Goal: Task Accomplishment & Management: Use online tool/utility

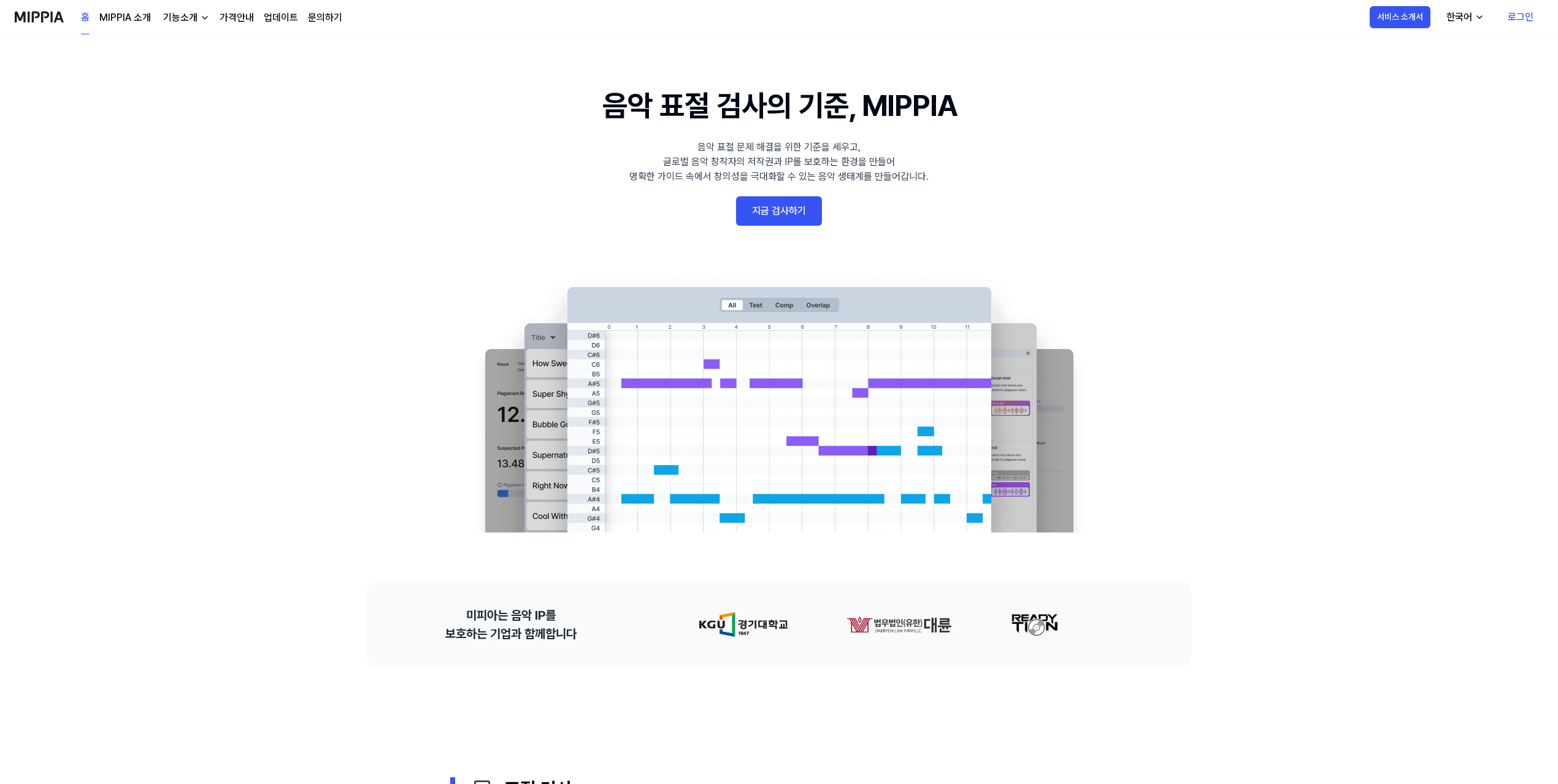
click at [756, 213] on link "지금 검사하기" at bounding box center [779, 211] width 86 height 29
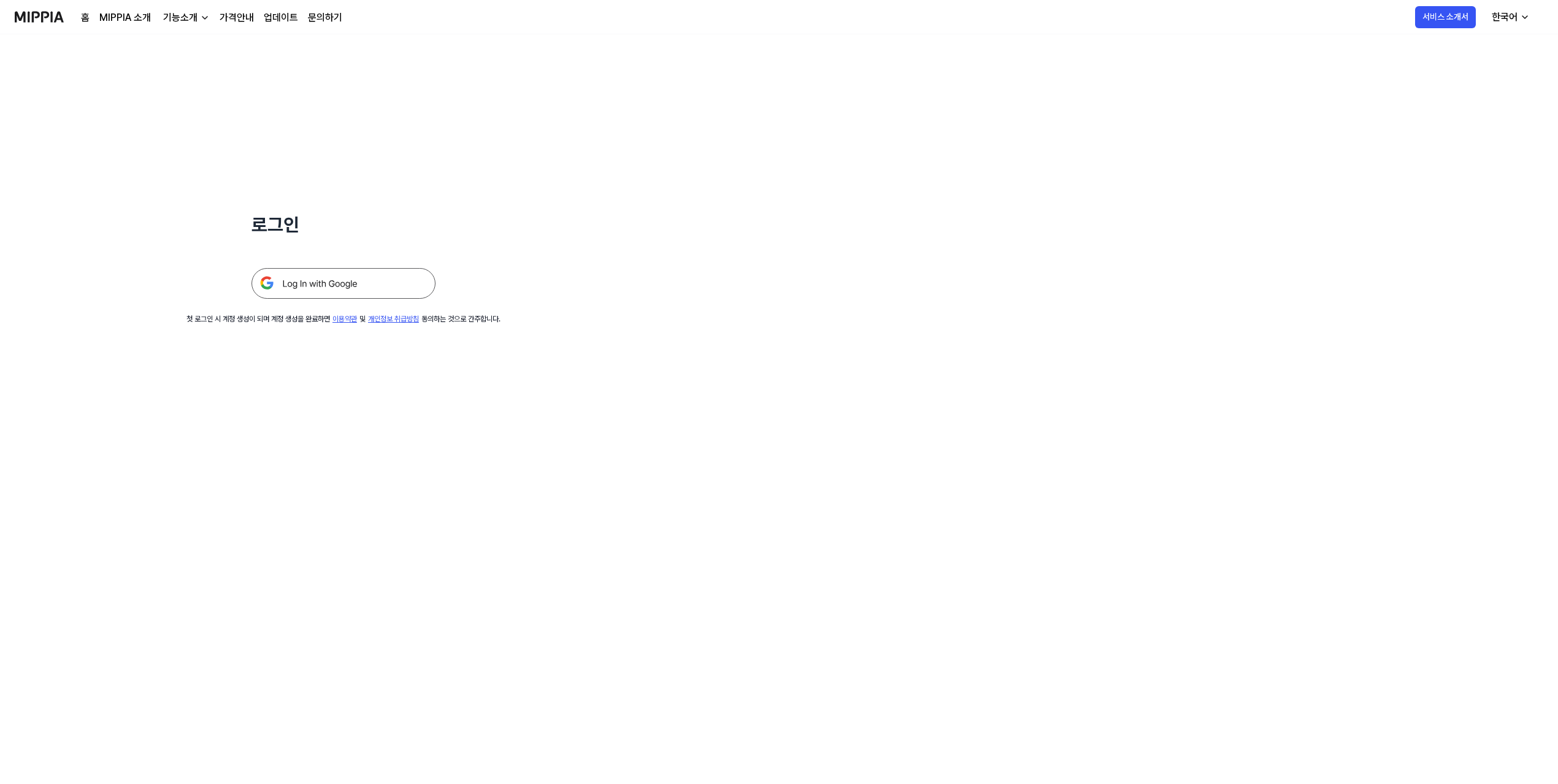
click at [313, 282] on img at bounding box center [343, 283] width 184 height 31
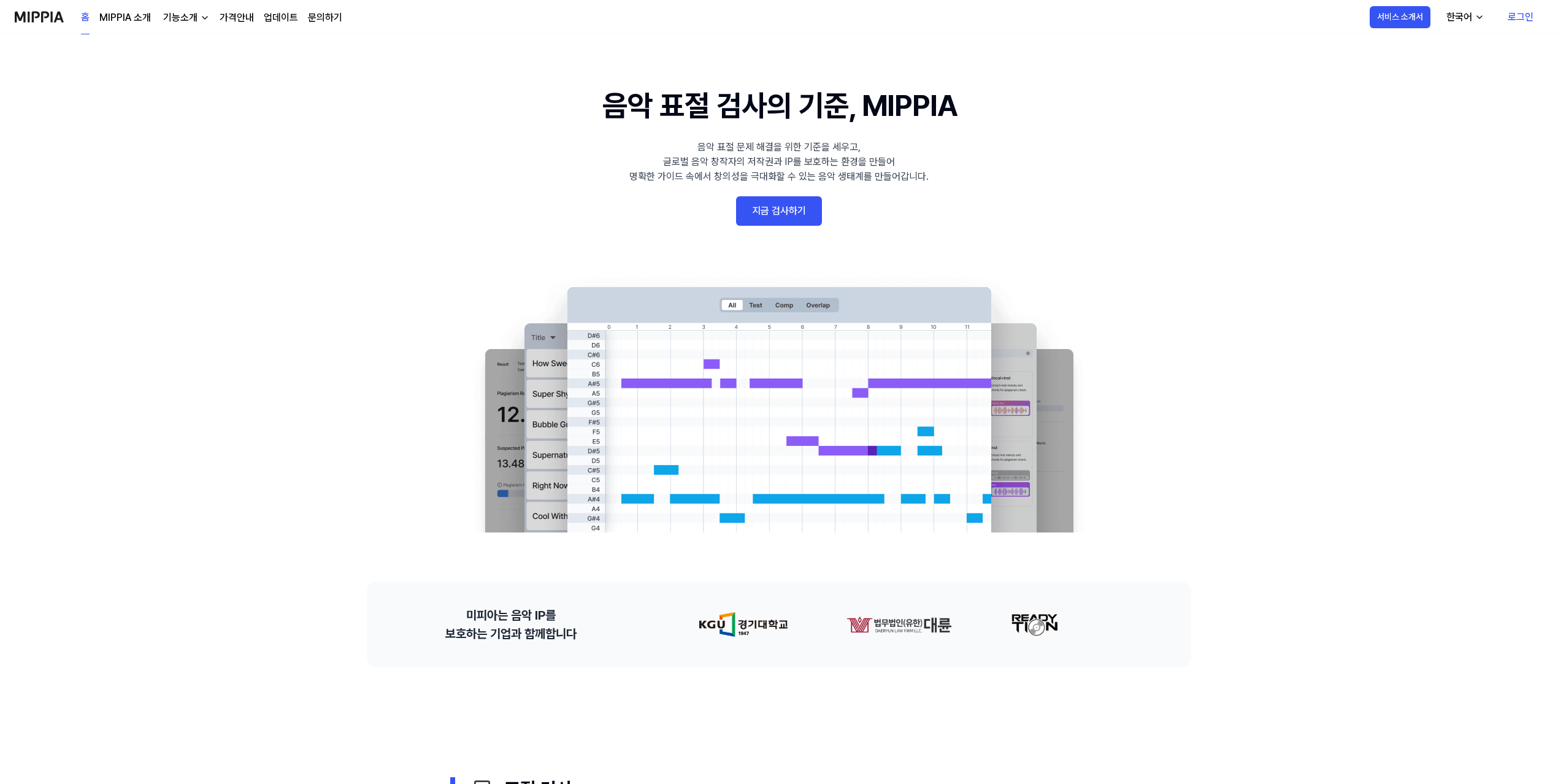
click at [1523, 17] on link "로그인" at bounding box center [1520, 17] width 45 height 35
